Goal: Book appointment/travel/reservation

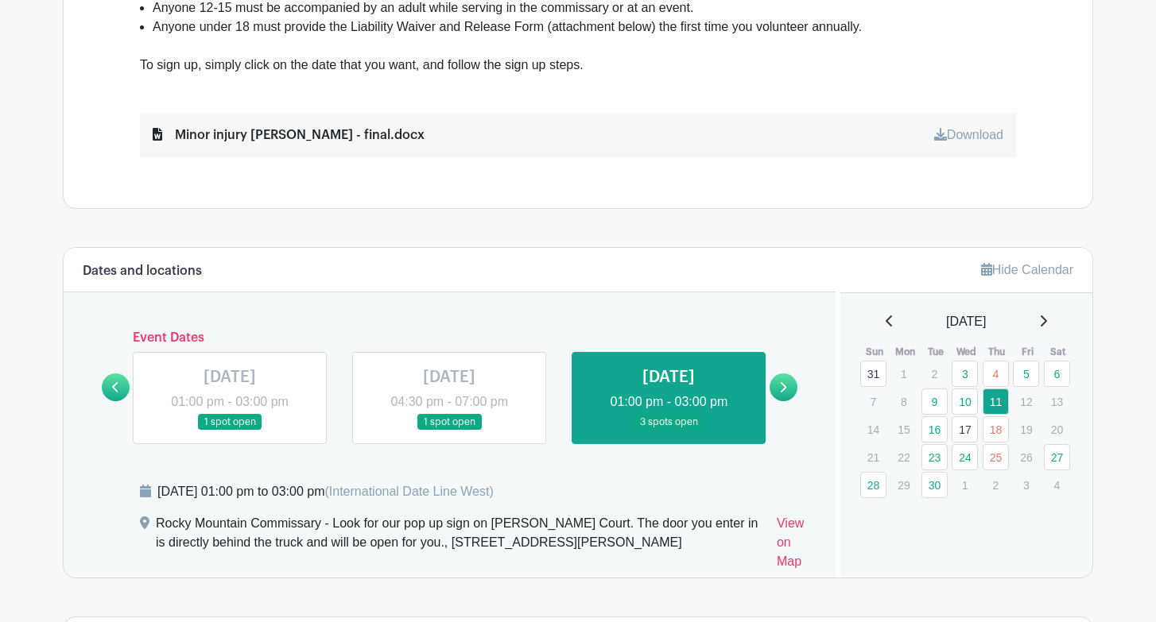
scroll to position [770, 0]
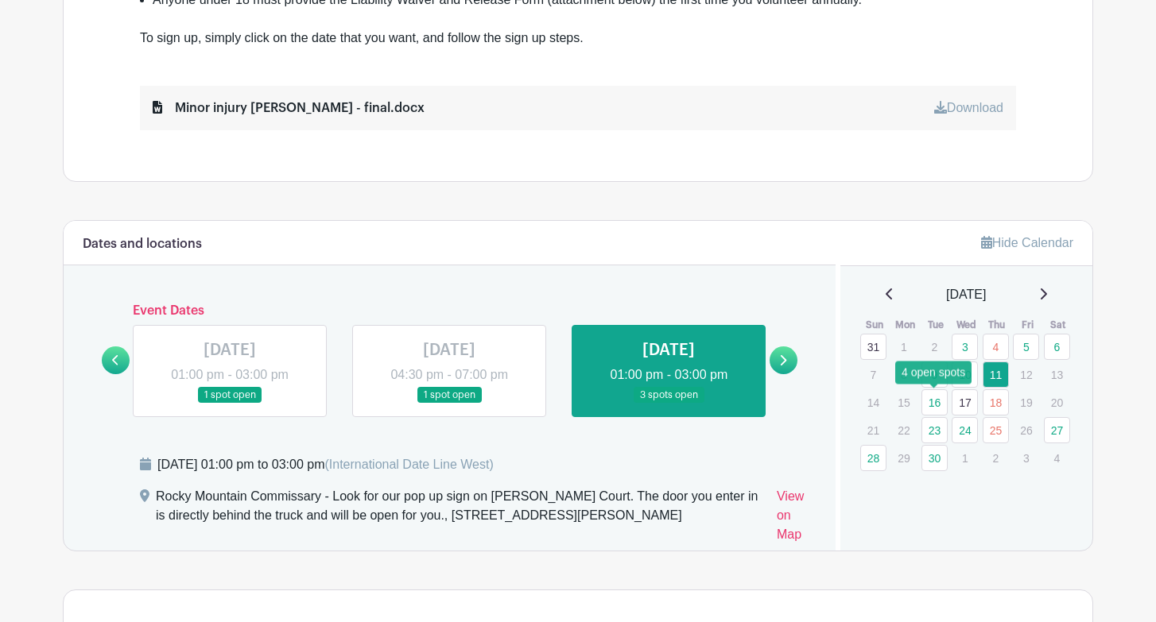
click at [936, 406] on link "16" at bounding box center [934, 402] width 26 height 26
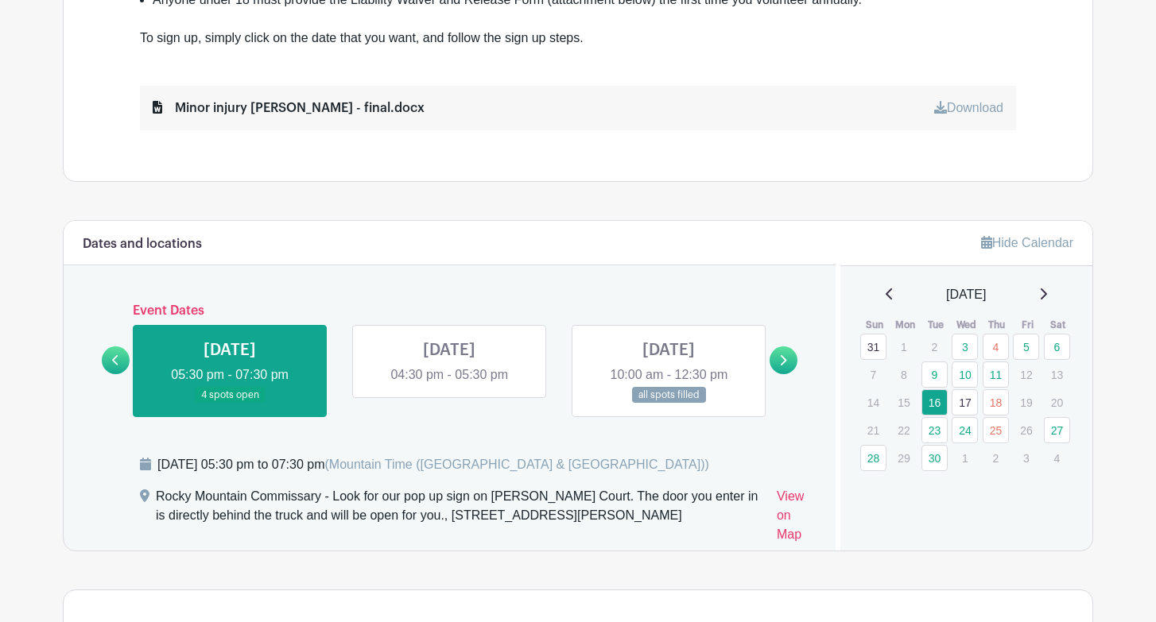
click at [668, 404] on link at bounding box center [668, 404] width 0 height 0
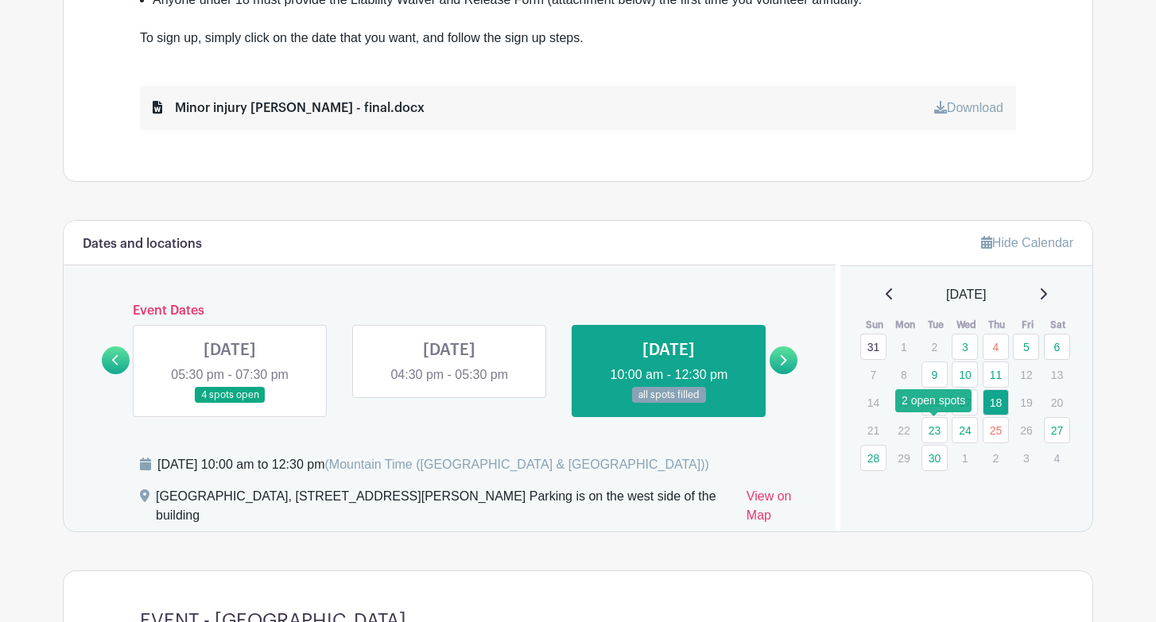
click at [932, 434] on link "23" at bounding box center [934, 430] width 26 height 26
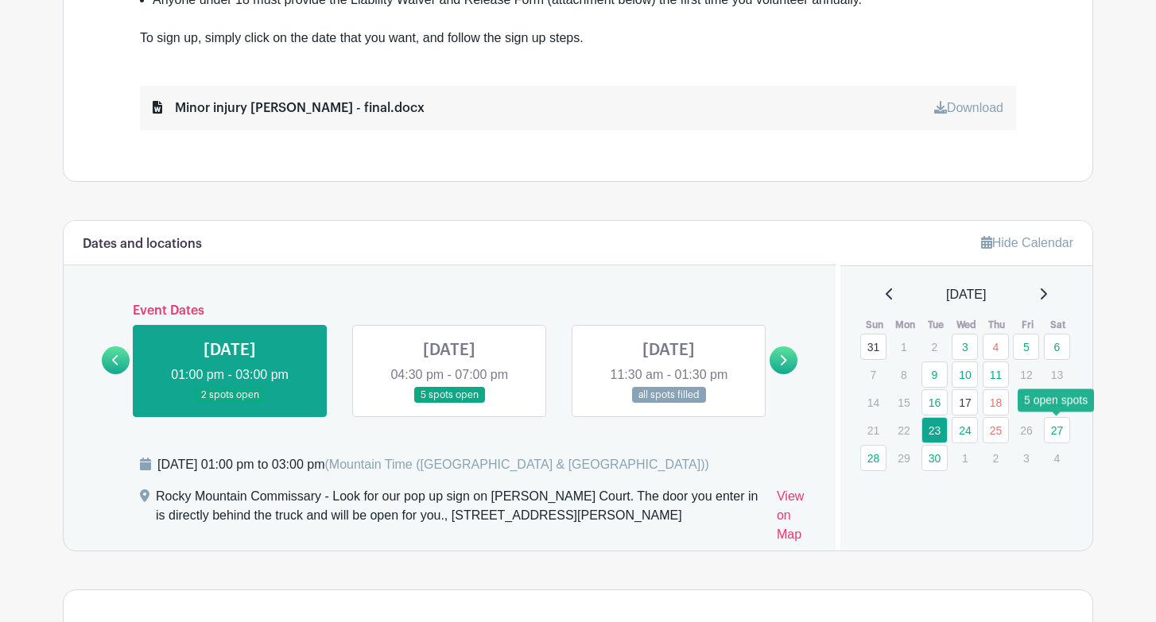
click at [1059, 436] on link "27" at bounding box center [1057, 430] width 26 height 26
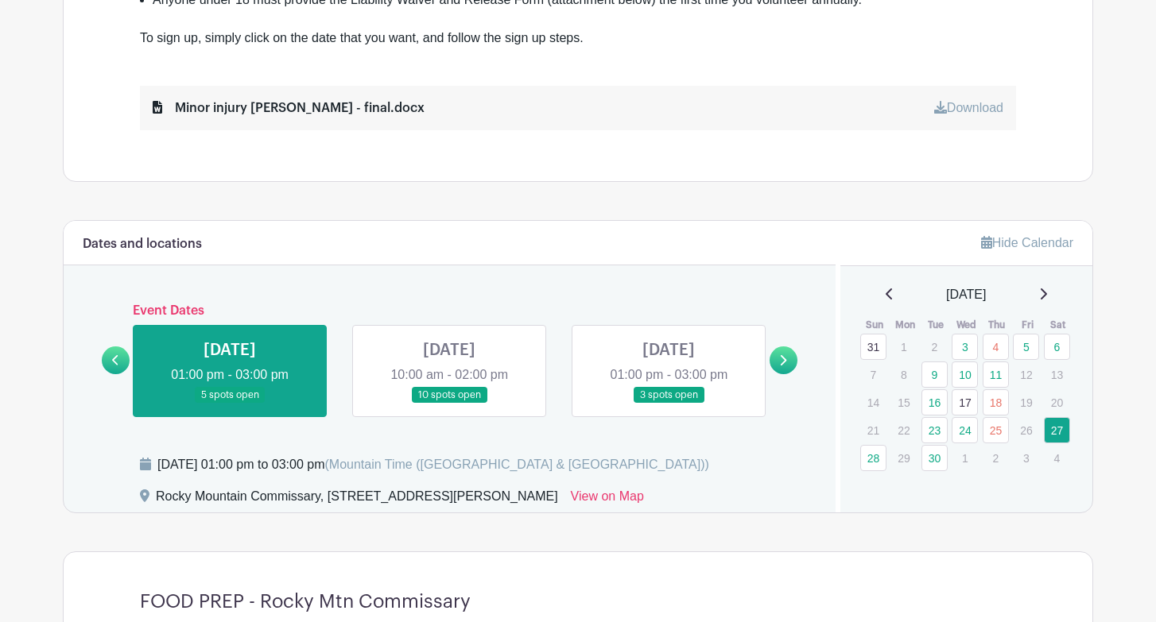
scroll to position [793, 0]
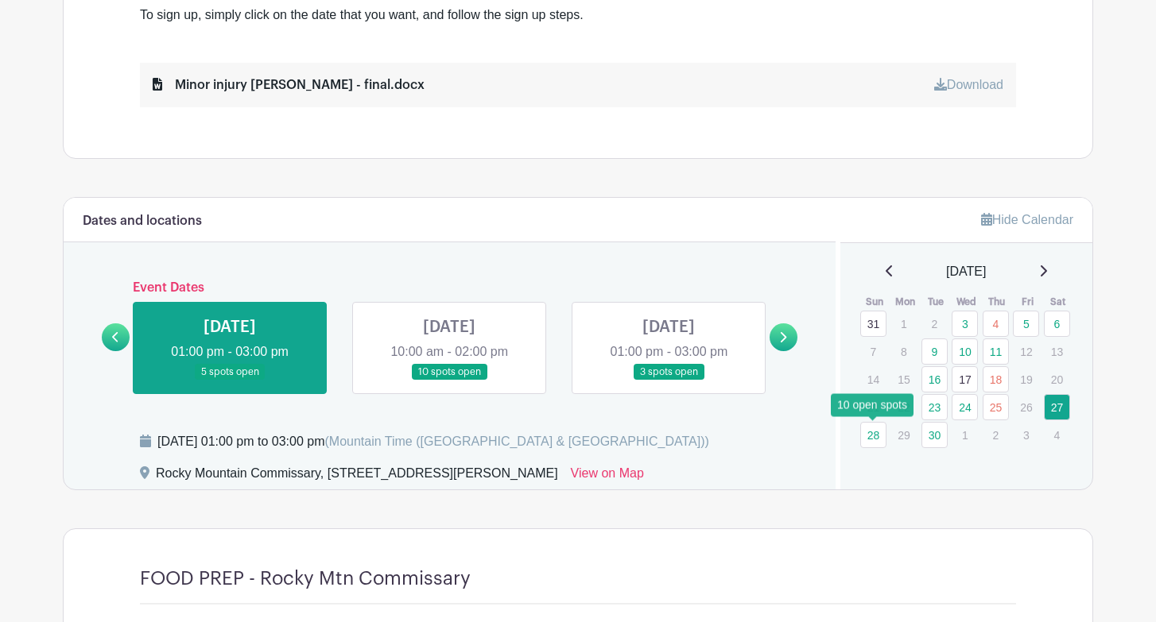
click at [870, 440] on link "28" at bounding box center [873, 435] width 26 height 26
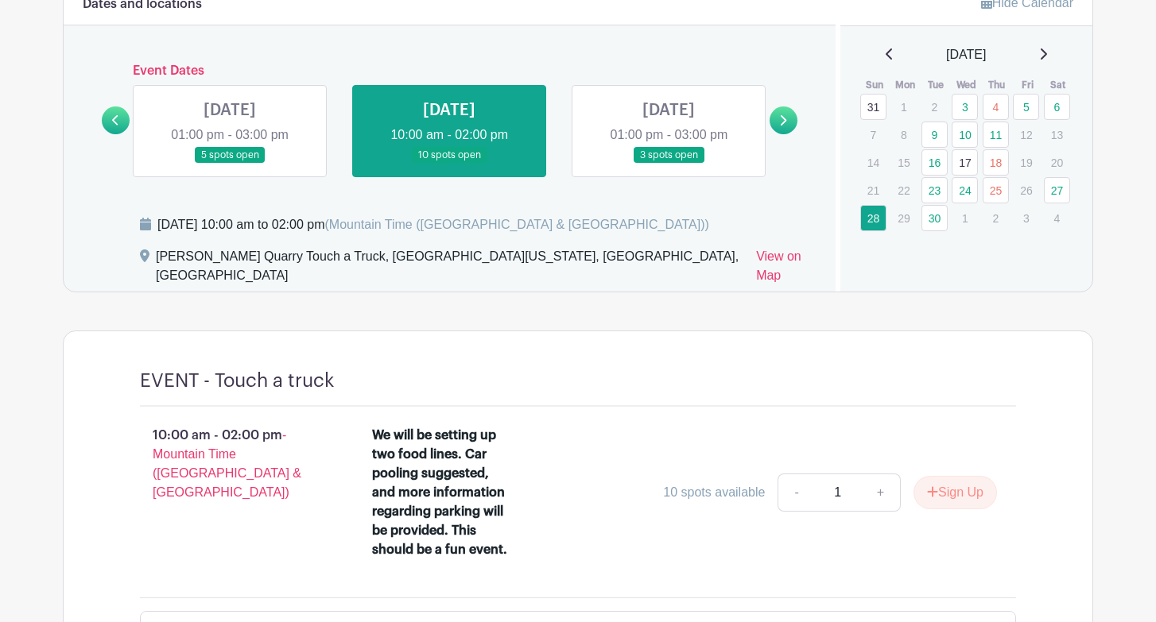
scroll to position [1013, 0]
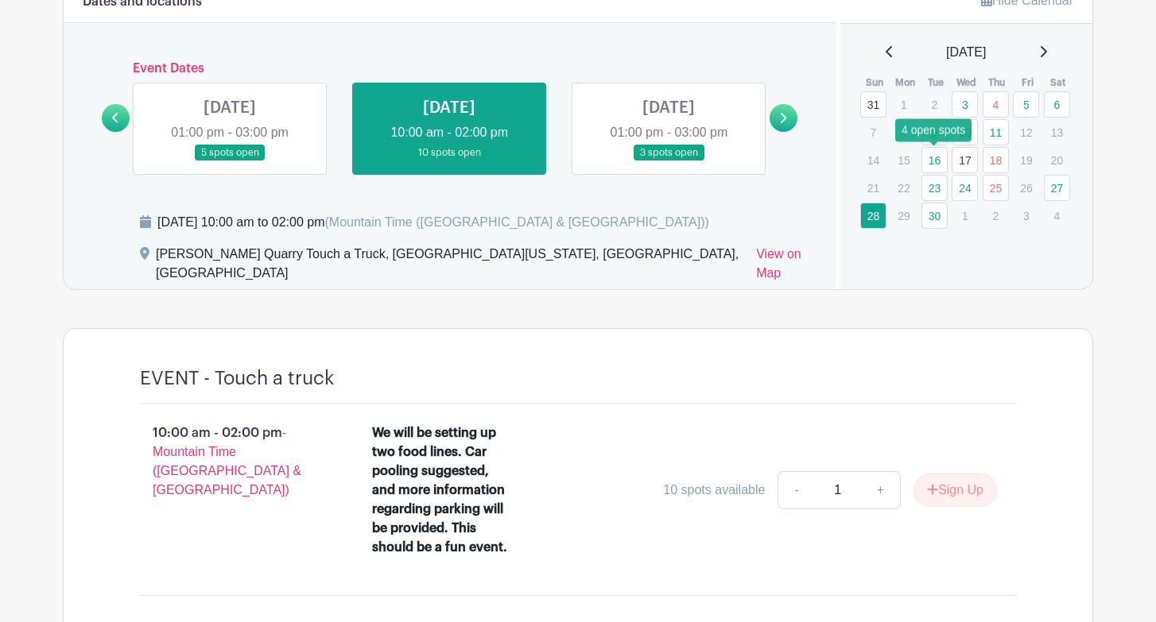
click at [933, 168] on link "16" at bounding box center [934, 160] width 26 height 26
